Goal: Find specific page/section: Find specific page/section

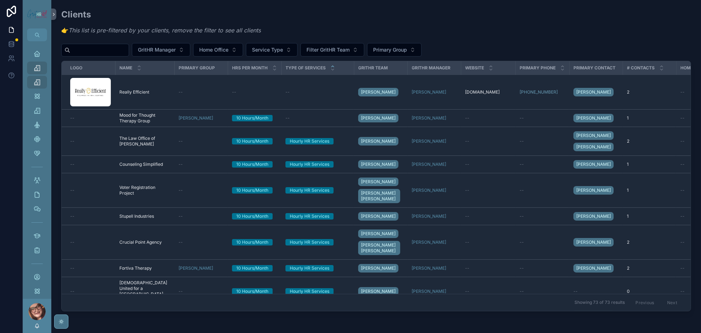
click at [129, 55] on input "scrollable content" at bounding box center [99, 50] width 58 height 10
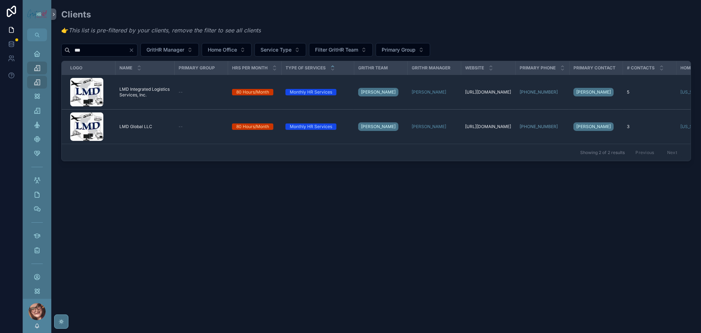
type input "***"
click at [152, 130] on span "LMD Global LLC" at bounding box center [135, 127] width 33 height 6
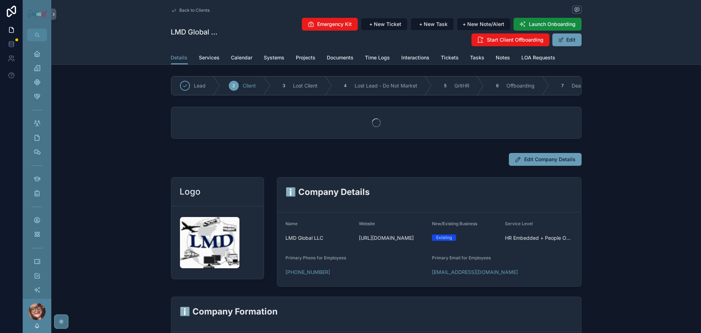
click at [555, 61] on span "LOA Requests" at bounding box center [538, 57] width 34 height 7
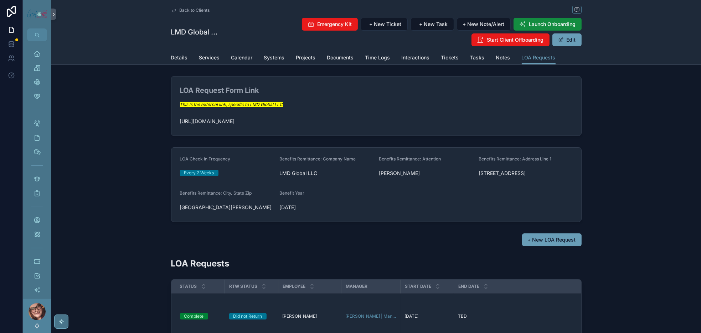
click at [180, 9] on span "Back to Clients" at bounding box center [195, 10] width 30 height 6
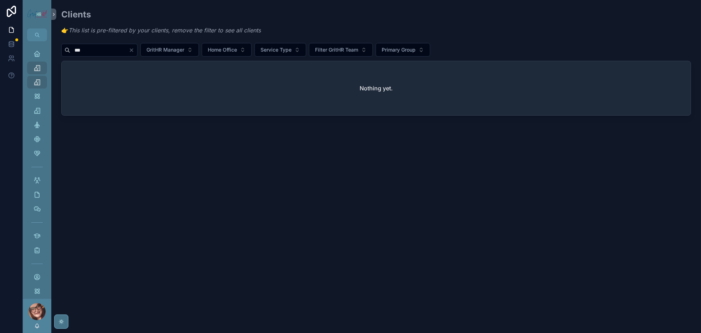
click at [358, 53] on span "Filter GritHR Team" at bounding box center [336, 49] width 43 height 7
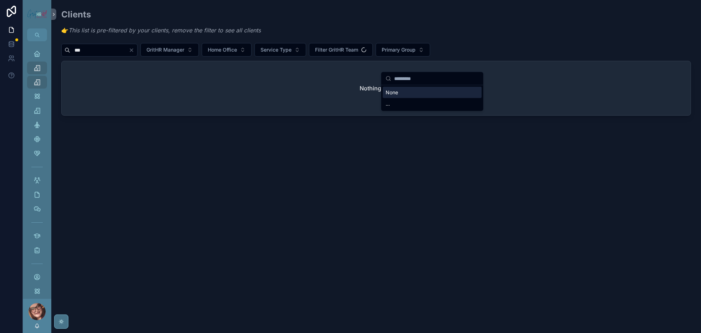
click at [404, 94] on div "None" at bounding box center [432, 92] width 99 height 11
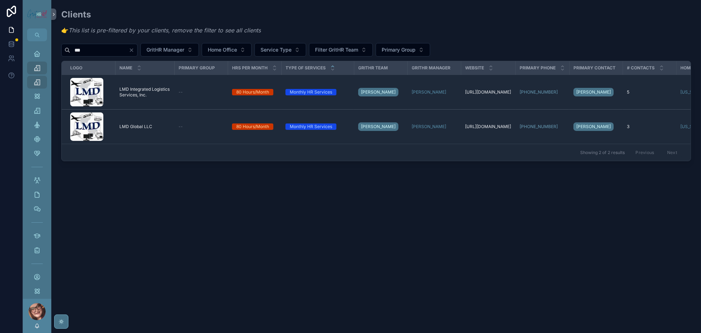
click at [147, 98] on span "LMD Integrated Logistics Services, Inc." at bounding box center [144, 92] width 51 height 11
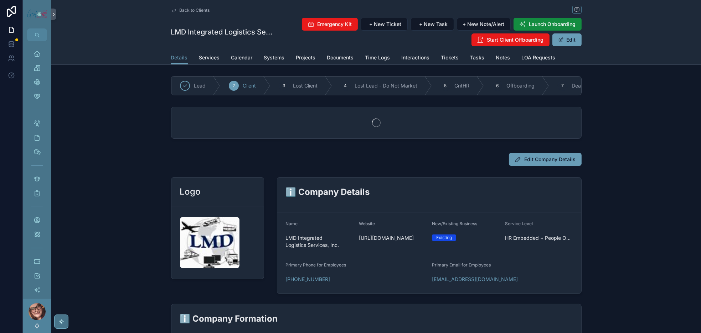
click at [555, 61] on span "LOA Requests" at bounding box center [538, 57] width 34 height 7
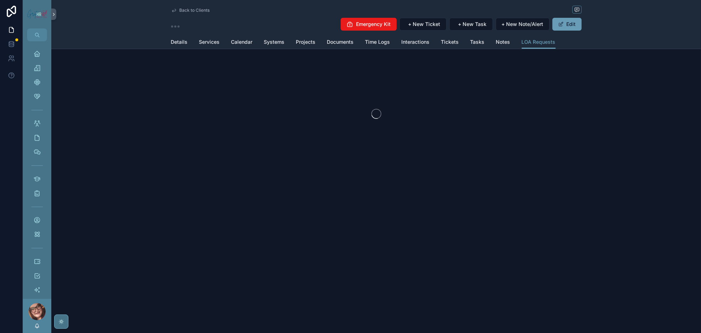
click at [571, 70] on div "Back to Clients Emergency Kit + New Ticket + New Task + New Note/Alert Edit LOA…" at bounding box center [375, 108] width 649 height 216
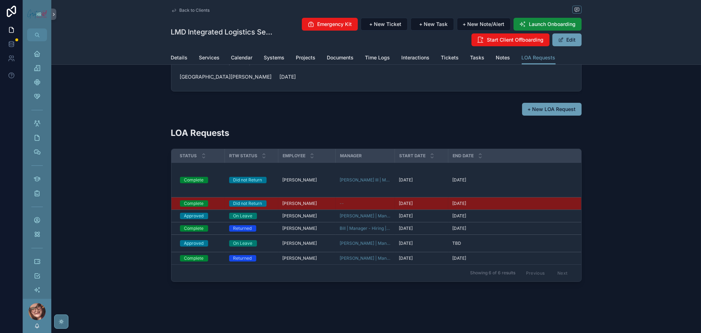
scroll to position [214, 0]
